Goal: Information Seeking & Learning: Learn about a topic

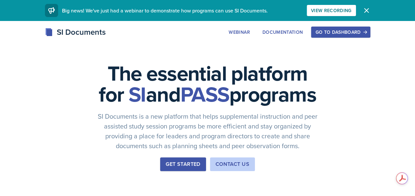
click at [368, 31] on icon "button" at bounding box center [365, 32] width 5 height 5
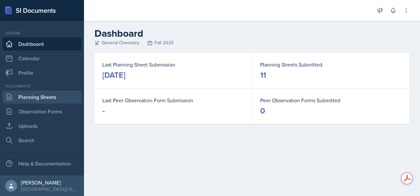
click at [41, 91] on link "Planning Sheets" at bounding box center [42, 97] width 79 height 13
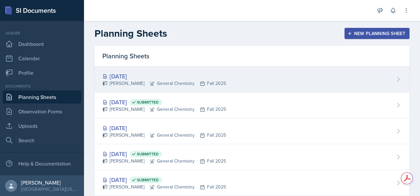
click at [178, 78] on div "[DATE]" at bounding box center [164, 76] width 124 height 9
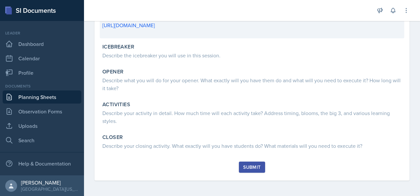
scroll to position [64, 0]
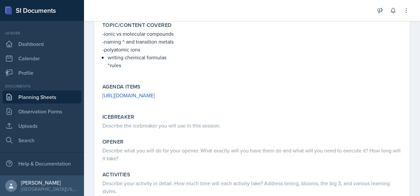
click at [39, 98] on link "Planning Sheets" at bounding box center [42, 97] width 79 height 13
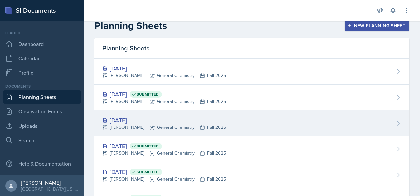
scroll to position [8, 0]
click at [212, 127] on div "[PERSON_NAME] General Chemistry Fall 2025" at bounding box center [164, 127] width 124 height 7
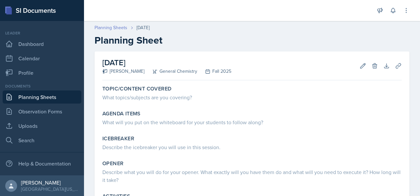
click at [112, 27] on link "Planning Sheets" at bounding box center [111, 27] width 33 height 7
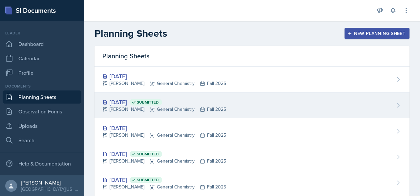
click at [192, 102] on div "[DATE] Submitted" at bounding box center [164, 102] width 124 height 9
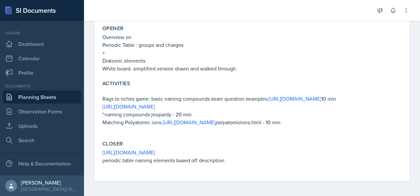
scroll to position [167, 0]
drag, startPoint x: 315, startPoint y: 122, endPoint x: 163, endPoint y: 123, distance: 152.0
click at [163, 123] on p "Matching Polyatomic ions- [URL][DOMAIN_NAME] polyatomic ions.html - 10 min" at bounding box center [251, 123] width 299 height 8
copy link "[URL][DOMAIN_NAME]"
click at [141, 109] on link "[URL][DOMAIN_NAME]" at bounding box center [128, 107] width 53 height 7
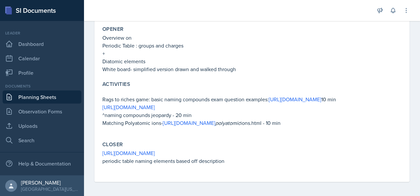
click at [276, 57] on p "Diatomic elements" at bounding box center [251, 61] width 299 height 8
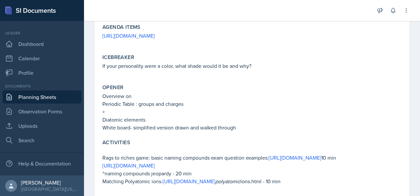
scroll to position [105, 0]
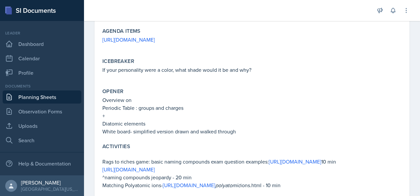
drag, startPoint x: 236, startPoint y: 168, endPoint x: 98, endPoint y: 169, distance: 137.2
click at [98, 169] on div "[DATE] Submitted [PERSON_NAME] General Chemistry Fall 2025 Edit Delete View Com…" at bounding box center [252, 95] width 315 height 298
copy link "[URL][DOMAIN_NAME]"
click at [185, 136] on div "Opener Overview on Periodic Table : groups and charges + Diatomic elements Whit…" at bounding box center [252, 112] width 305 height 53
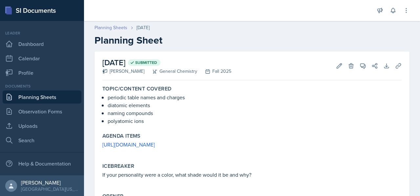
click at [119, 30] on link "Planning Sheets" at bounding box center [111, 27] width 33 height 7
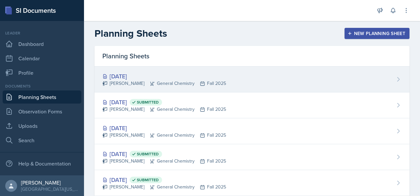
click at [183, 84] on div "[PERSON_NAME] General Chemistry Fall 2025" at bounding box center [164, 83] width 124 height 7
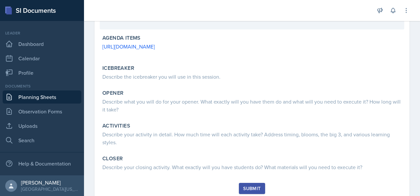
scroll to position [115, 0]
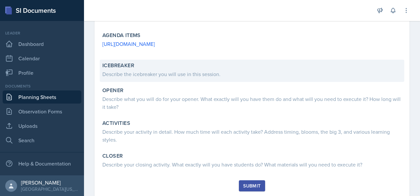
click at [150, 64] on div "Icebreaker" at bounding box center [251, 65] width 299 height 7
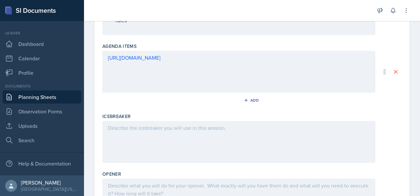
scroll to position [305, 0]
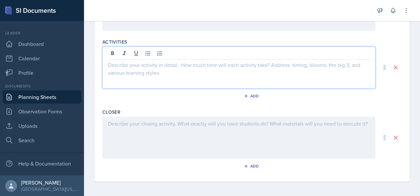
click at [269, 50] on div at bounding box center [238, 68] width 273 height 42
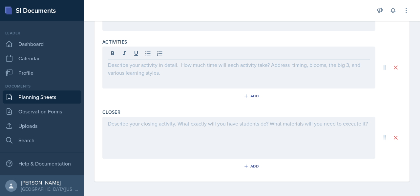
click at [239, 139] on div at bounding box center [238, 138] width 273 height 42
